Goal: Register for event/course: Sign up to attend an event or enroll in a course

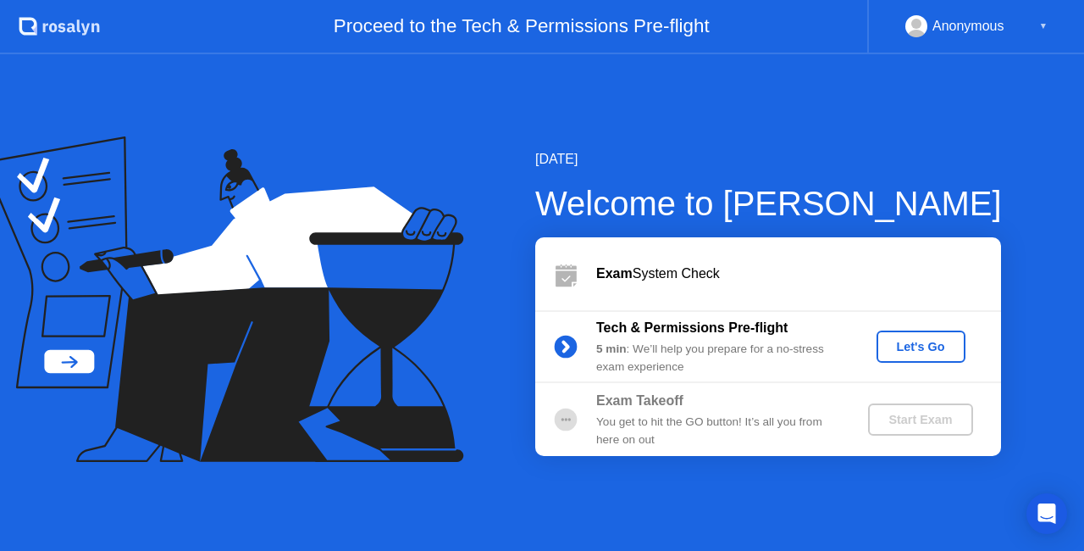
click at [912, 342] on div "Let's Go" at bounding box center [921, 347] width 75 height 14
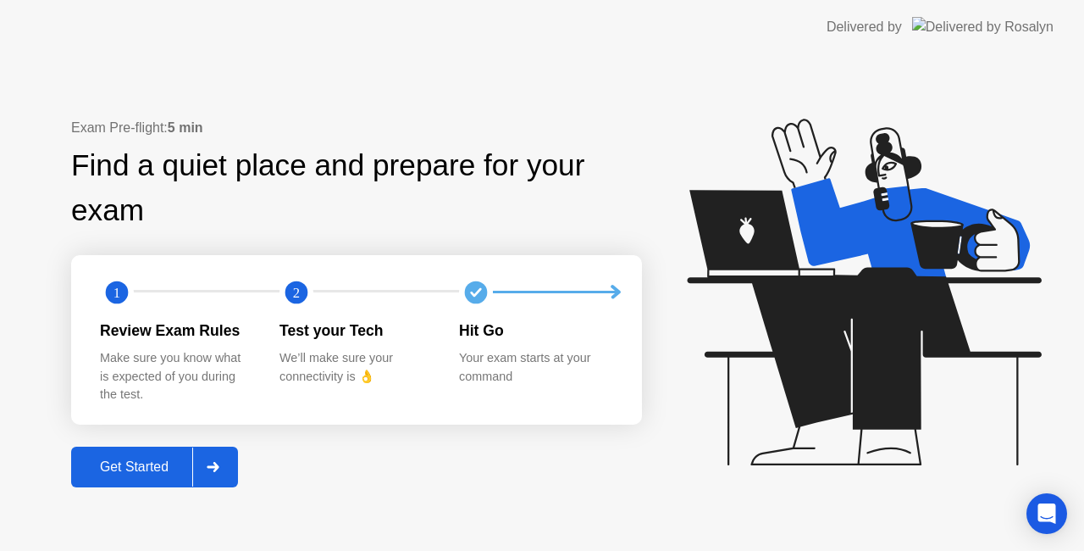
click at [136, 464] on div "Get Started" at bounding box center [134, 466] width 116 height 15
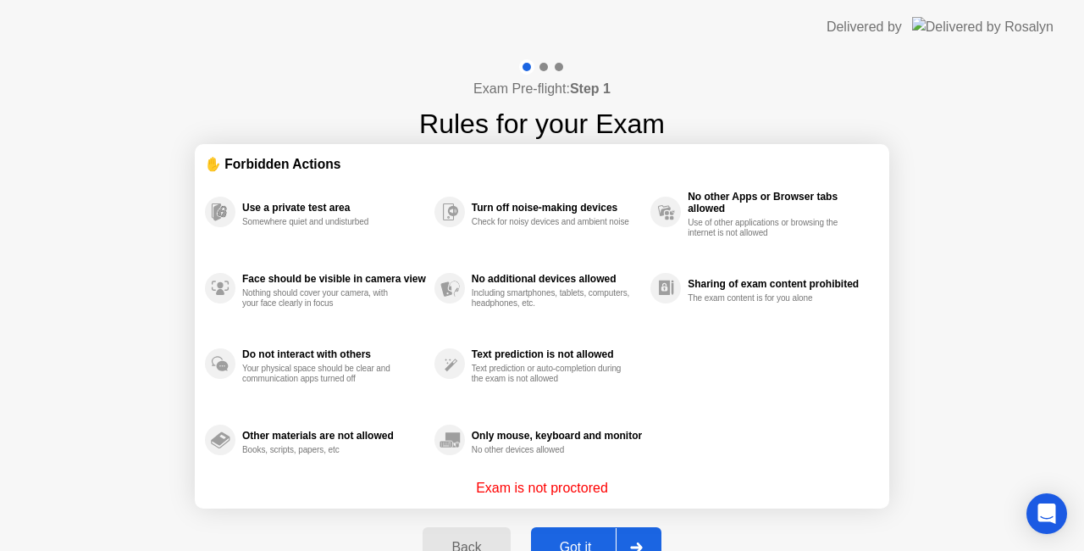
click at [575, 534] on button "Got it" at bounding box center [596, 547] width 130 height 41
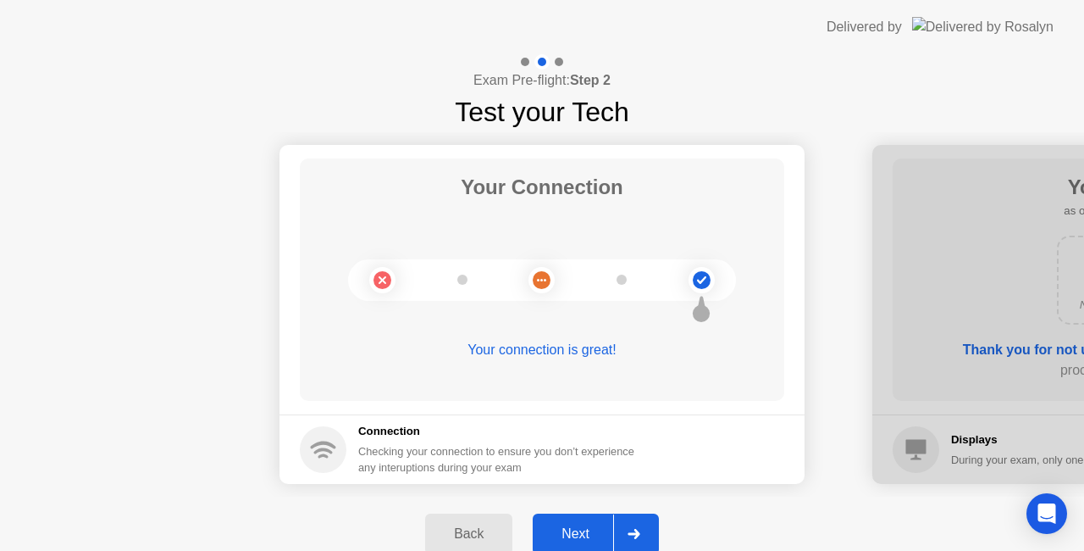
click at [591, 526] on div "Next" at bounding box center [575, 533] width 75 height 15
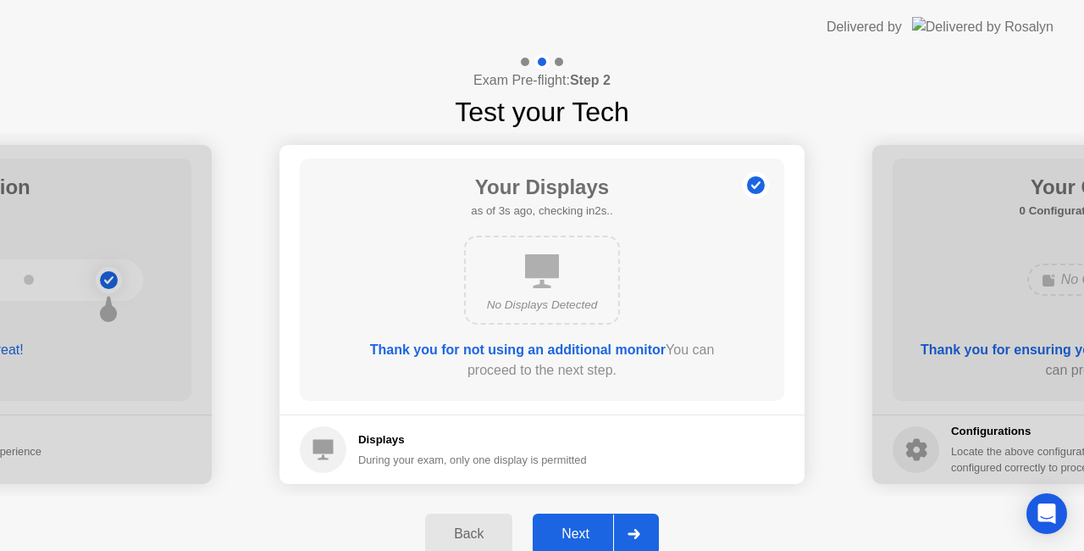
click at [580, 527] on div "Next" at bounding box center [575, 533] width 75 height 15
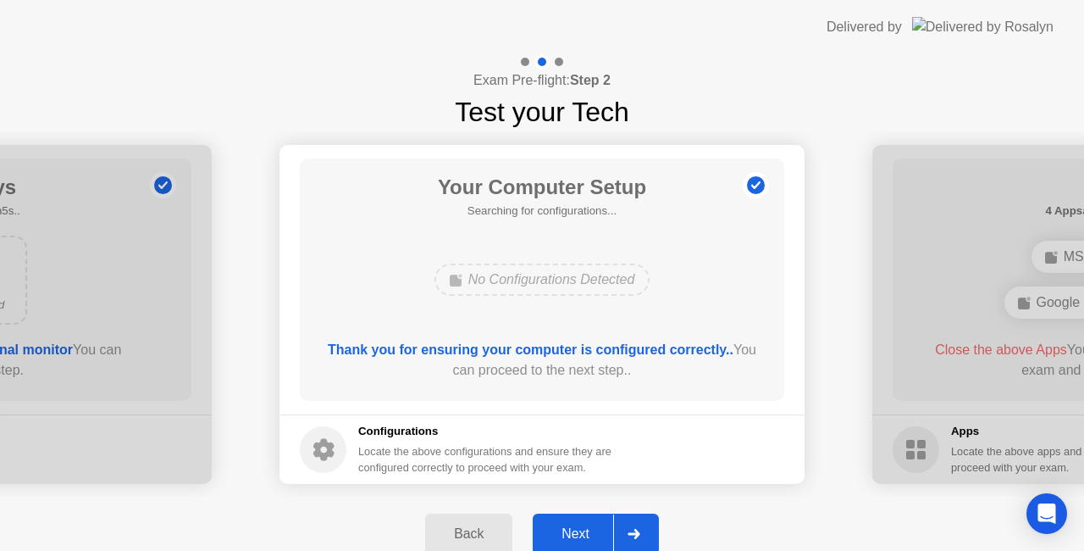
click at [586, 526] on div "Next" at bounding box center [575, 533] width 75 height 15
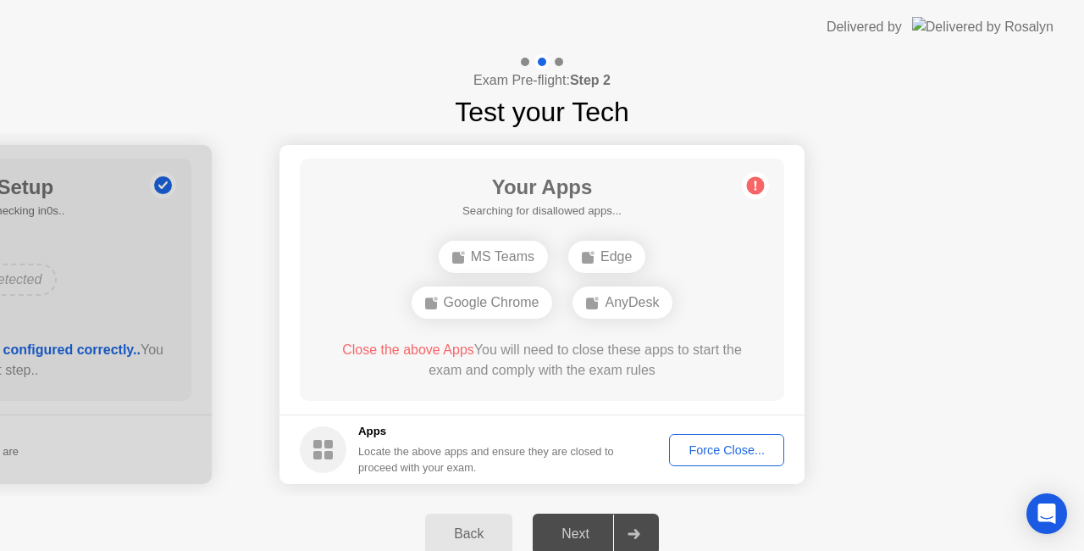
click at [713, 453] on div "Force Close..." at bounding box center [726, 450] width 103 height 14
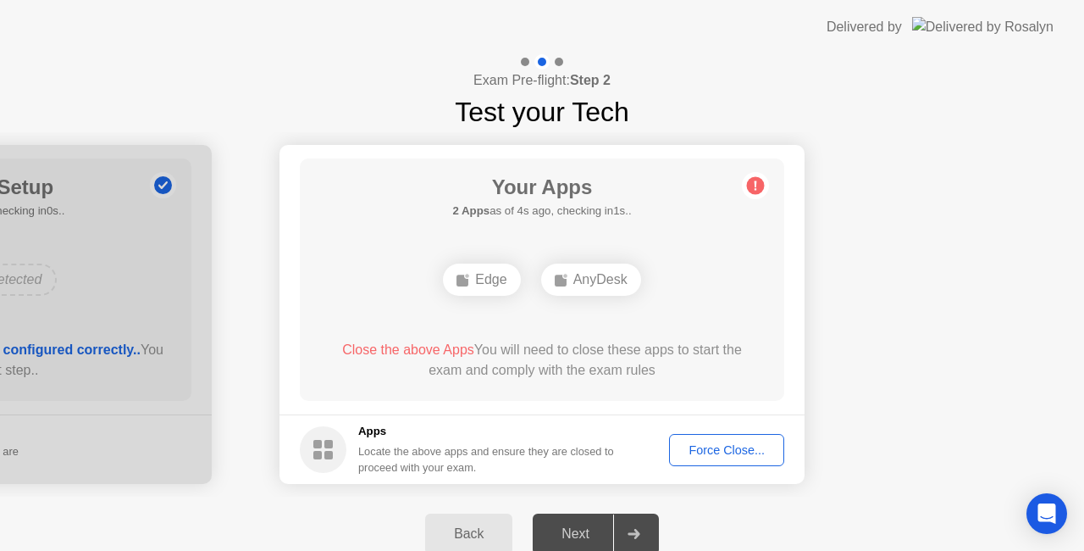
click at [695, 439] on button "Force Close..." at bounding box center [726, 450] width 115 height 32
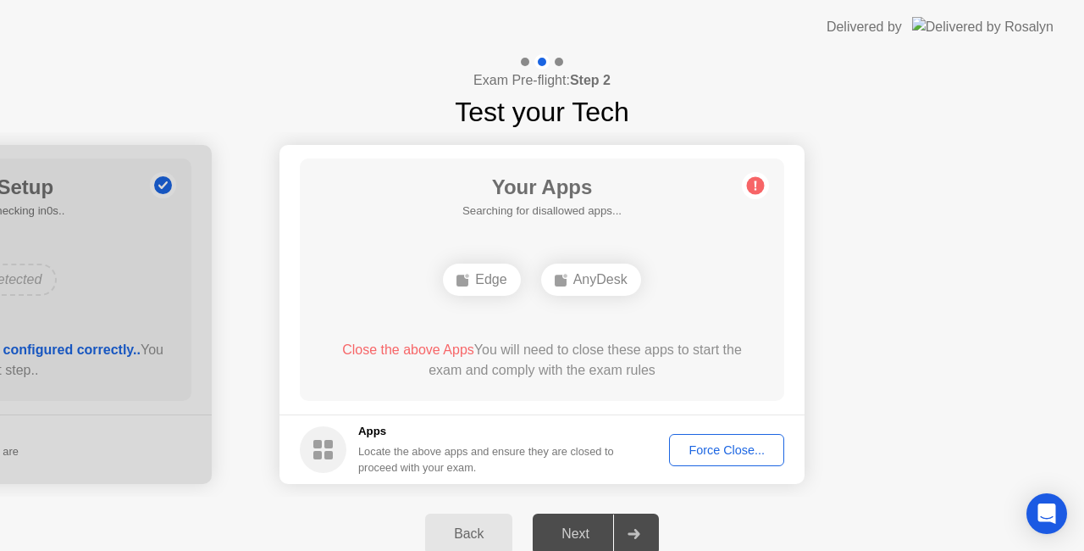
click at [692, 463] on button "Force Close..." at bounding box center [726, 450] width 115 height 32
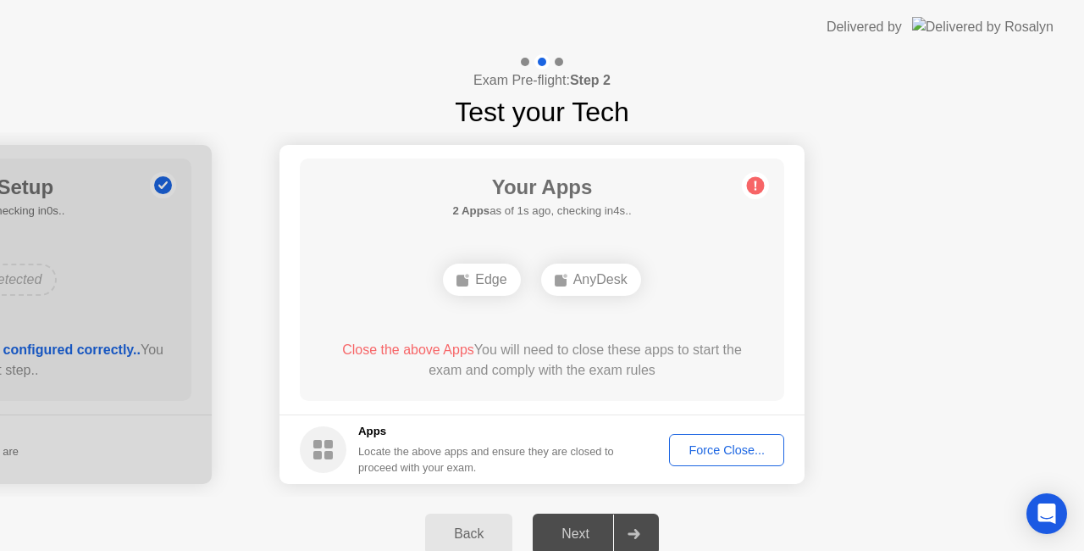
click at [720, 444] on div "Force Close..." at bounding box center [726, 450] width 103 height 14
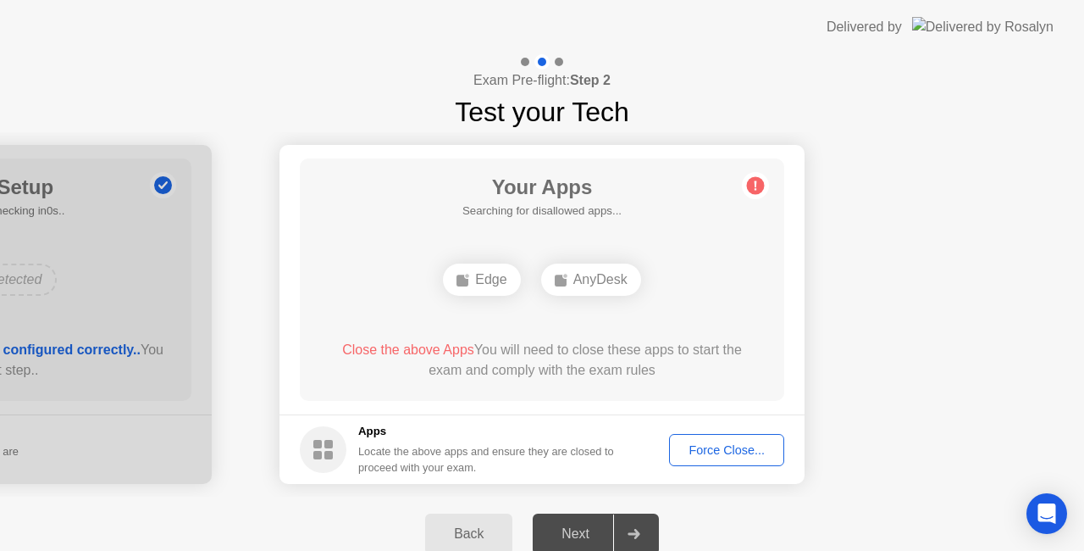
click at [488, 276] on div "Edge" at bounding box center [481, 279] width 77 height 32
click at [690, 443] on div "Force Close..." at bounding box center [726, 450] width 103 height 14
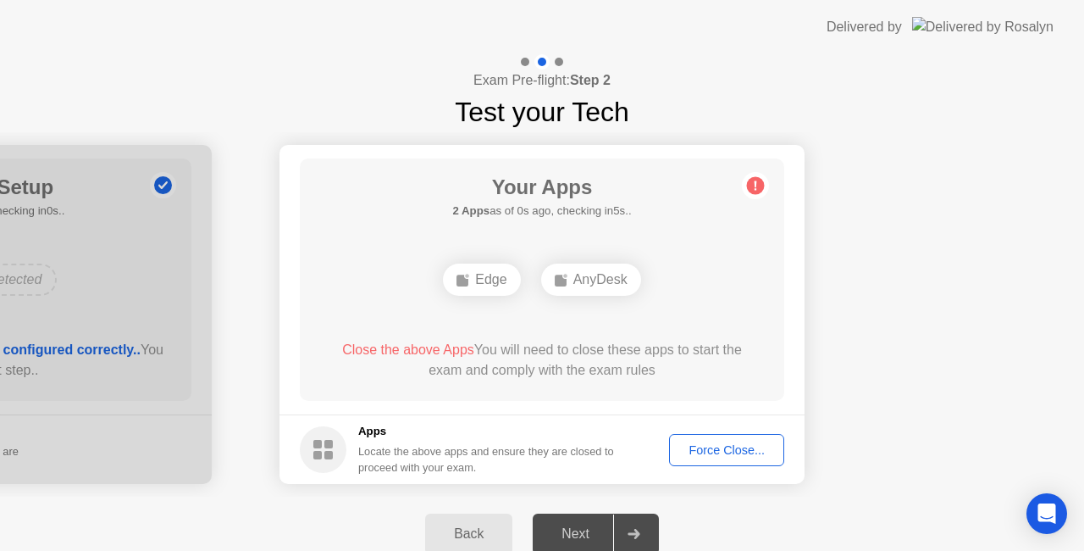
click at [737, 444] on div "Force Close..." at bounding box center [726, 450] width 103 height 14
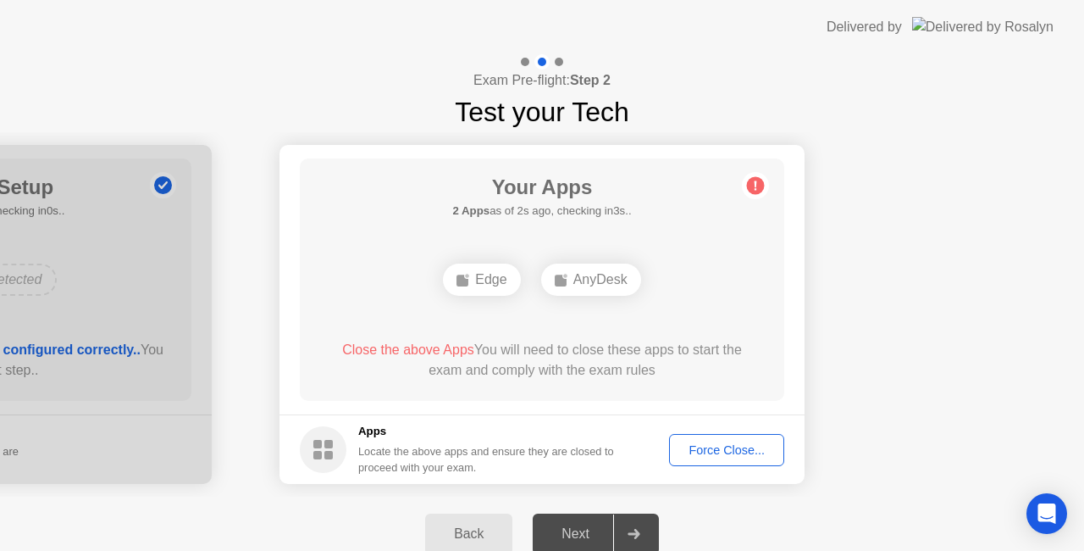
drag, startPoint x: 1084, startPoint y: 166, endPoint x: 1075, endPoint y: 412, distance: 245.8
click at [766, 172] on icon at bounding box center [755, 185] width 27 height 27
click at [759, 184] on circle at bounding box center [756, 186] width 18 height 18
click at [463, 285] on rect at bounding box center [463, 280] width 12 height 12
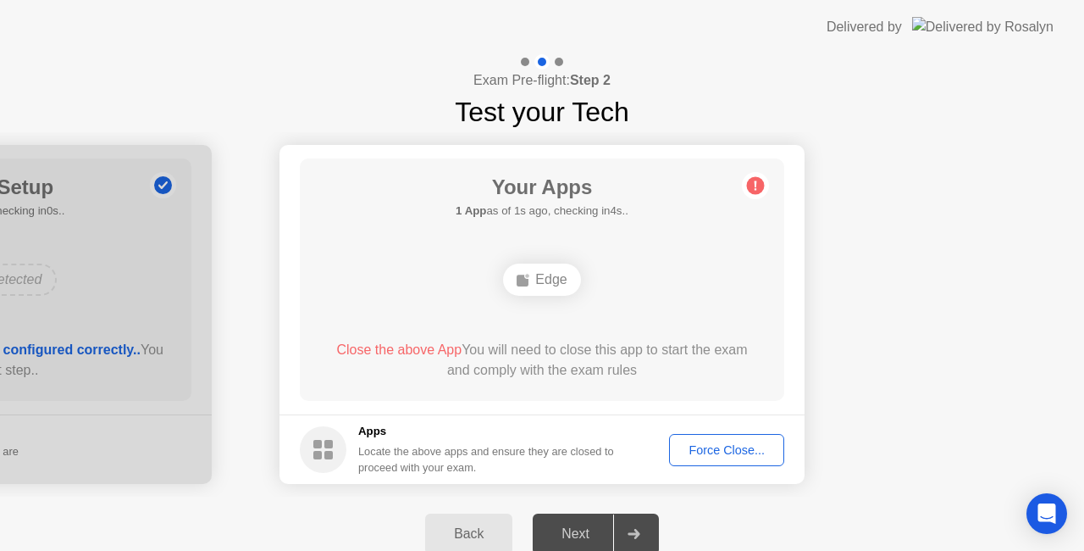
click at [735, 450] on div "Force Close..." at bounding box center [726, 450] width 103 height 14
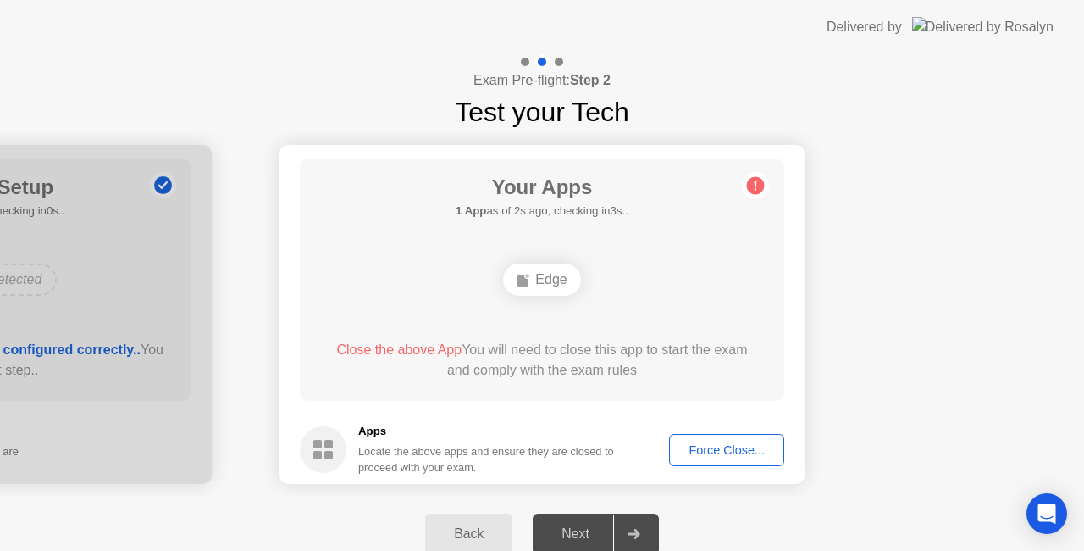
click at [403, 349] on span "Close the above App" at bounding box center [398, 349] width 125 height 14
click at [718, 447] on div "Force Close..." at bounding box center [726, 450] width 103 height 14
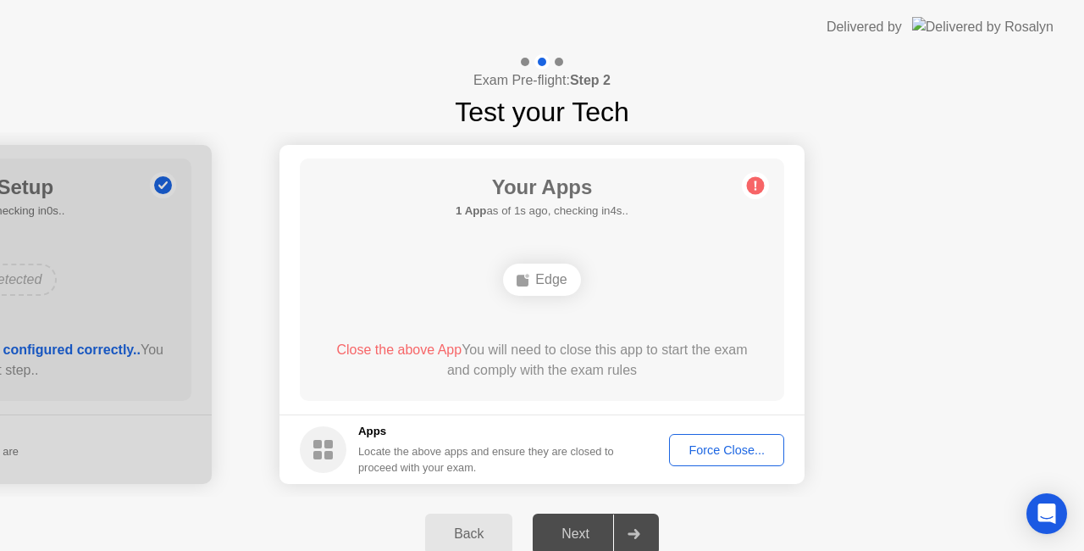
click at [752, 183] on circle at bounding box center [756, 186] width 18 height 18
click at [554, 292] on div "Edge" at bounding box center [541, 279] width 77 height 32
click at [547, 281] on div "Edge" at bounding box center [541, 279] width 77 height 32
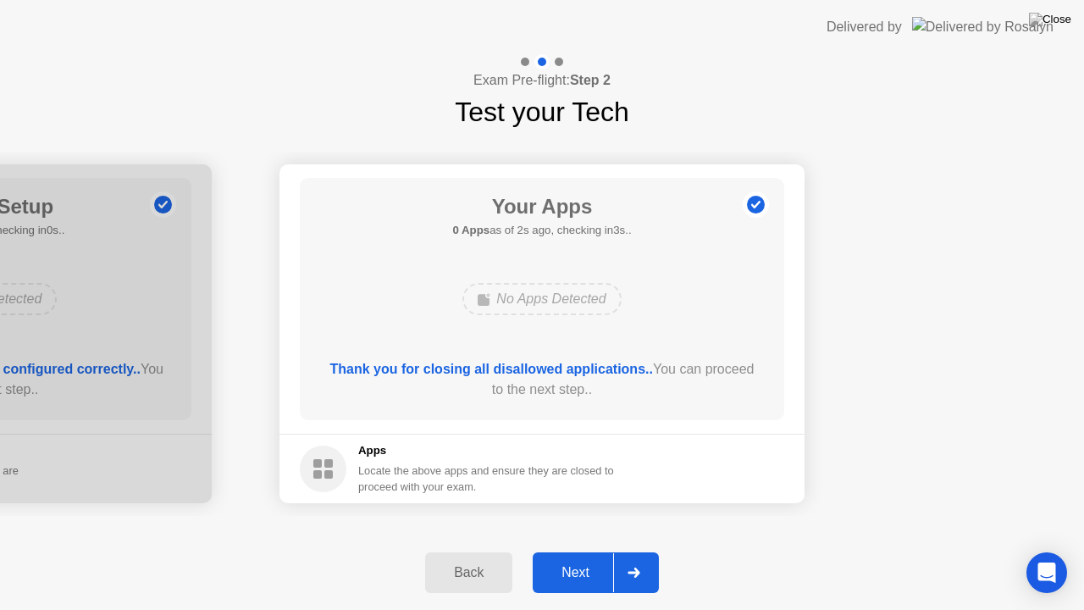
click at [800, 550] on div "Back Next" at bounding box center [542, 572] width 1084 height 75
click at [978, 80] on div "Exam Pre-flight: Step 2 Test your Tech" at bounding box center [542, 93] width 1084 height 78
click at [564, 550] on div "Next" at bounding box center [575, 572] width 75 height 15
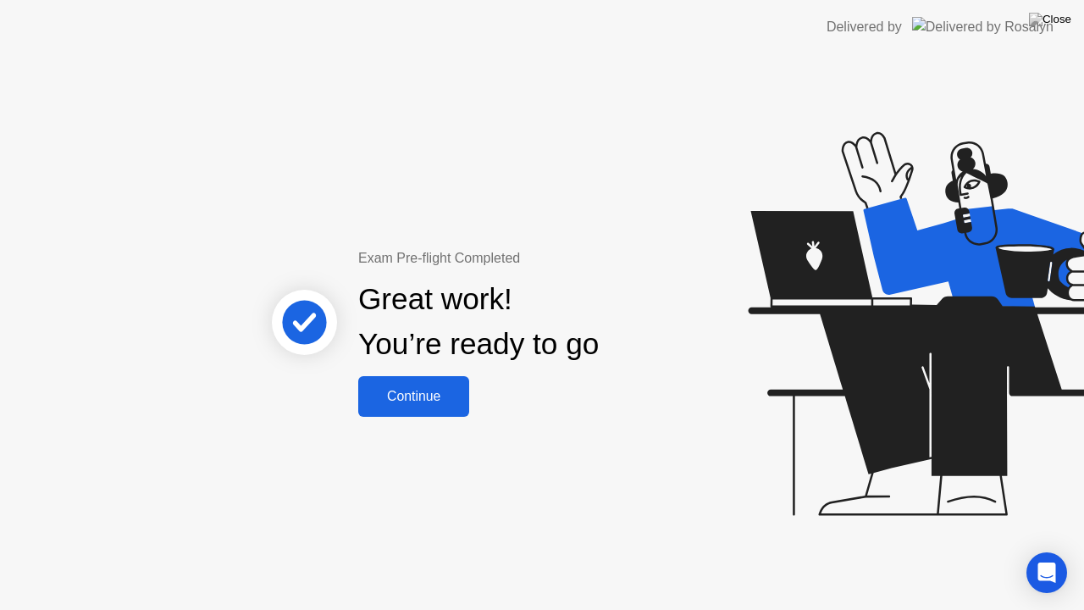
click at [420, 400] on div "Continue" at bounding box center [413, 396] width 101 height 15
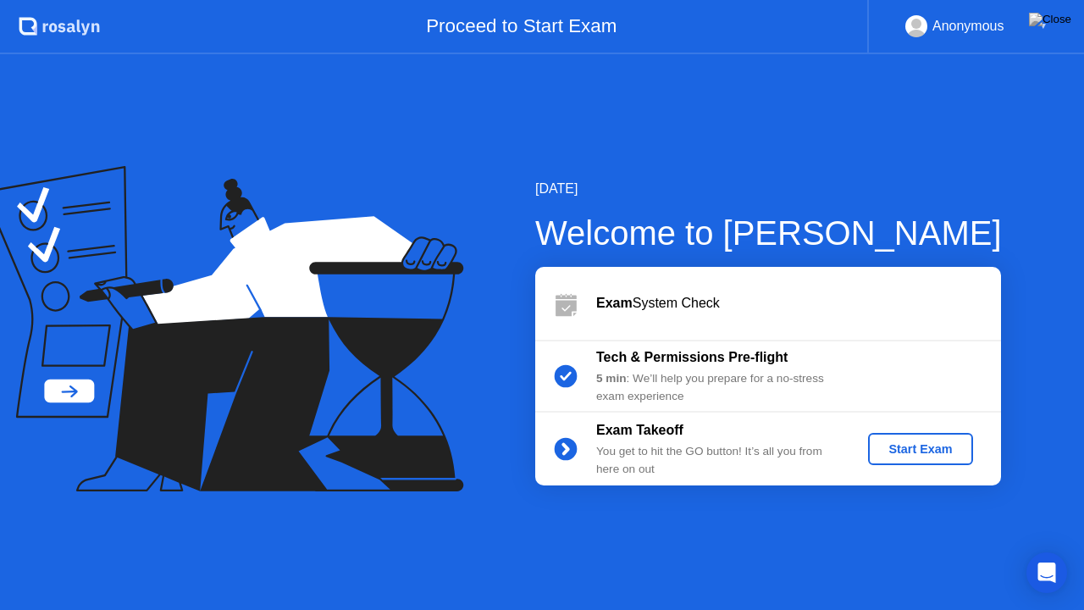
click at [894, 447] on div "Start Exam" at bounding box center [920, 449] width 91 height 14
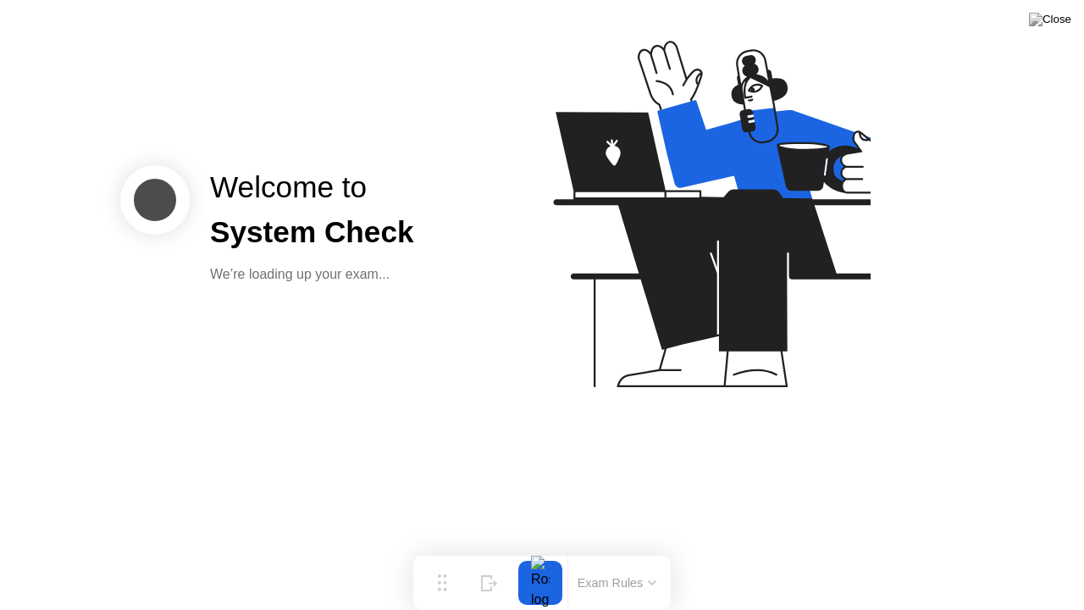
click at [592, 550] on button "Exam Rules" at bounding box center [618, 582] width 90 height 15
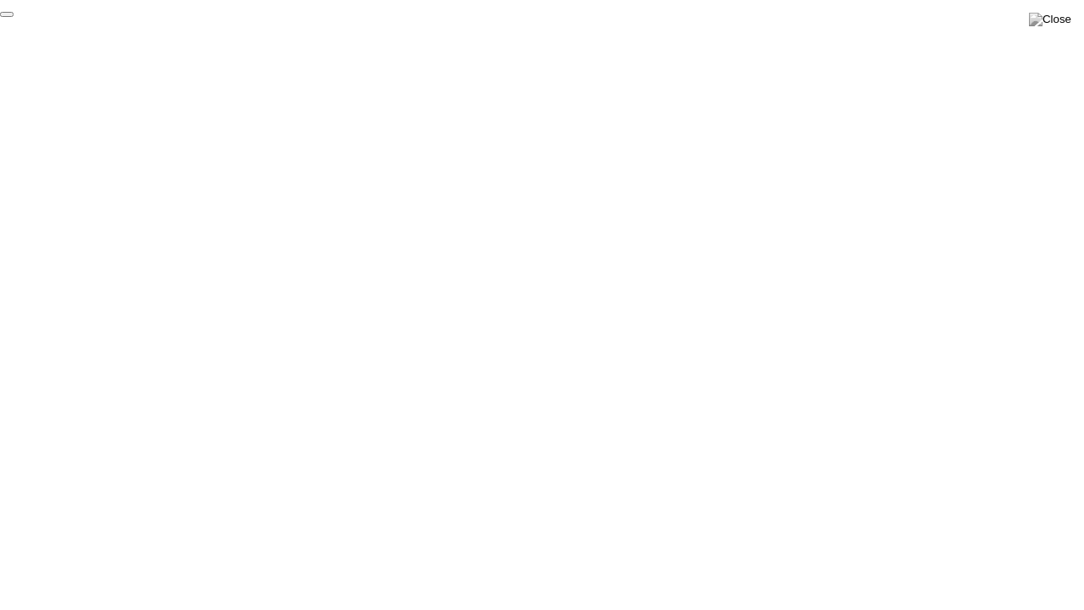
click div "End Proctoring Session"
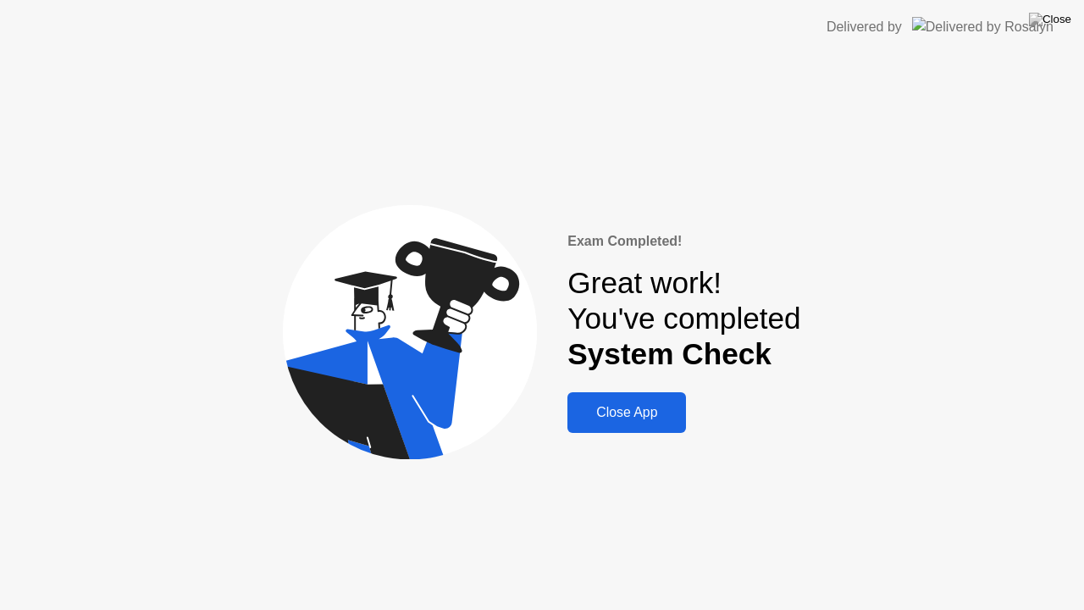
click at [641, 410] on div "Close App" at bounding box center [627, 412] width 108 height 15
